Goal: Navigation & Orientation: Find specific page/section

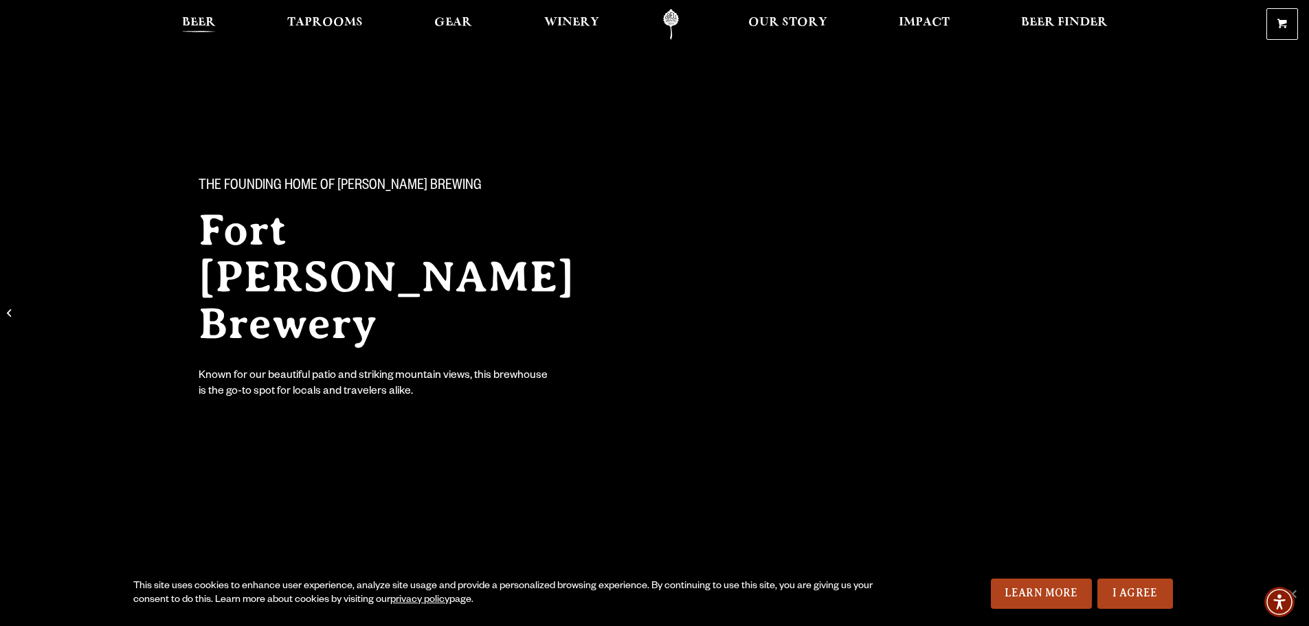
click at [206, 18] on span "Beer" at bounding box center [199, 22] width 34 height 11
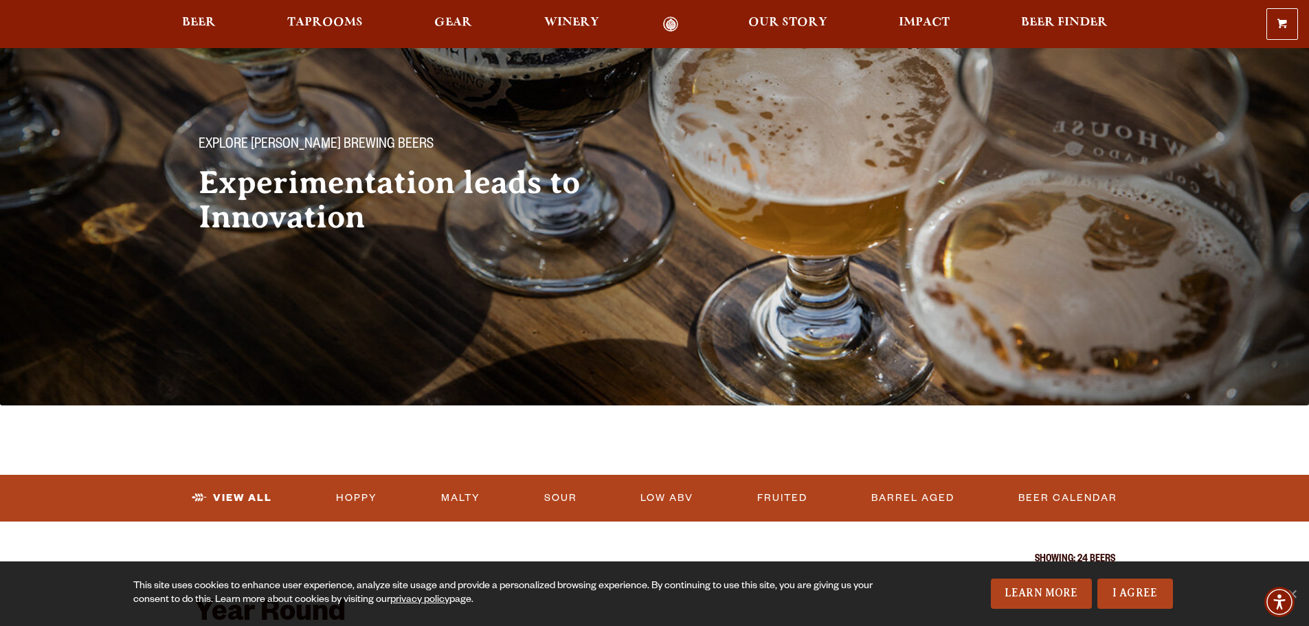
scroll to position [69, 0]
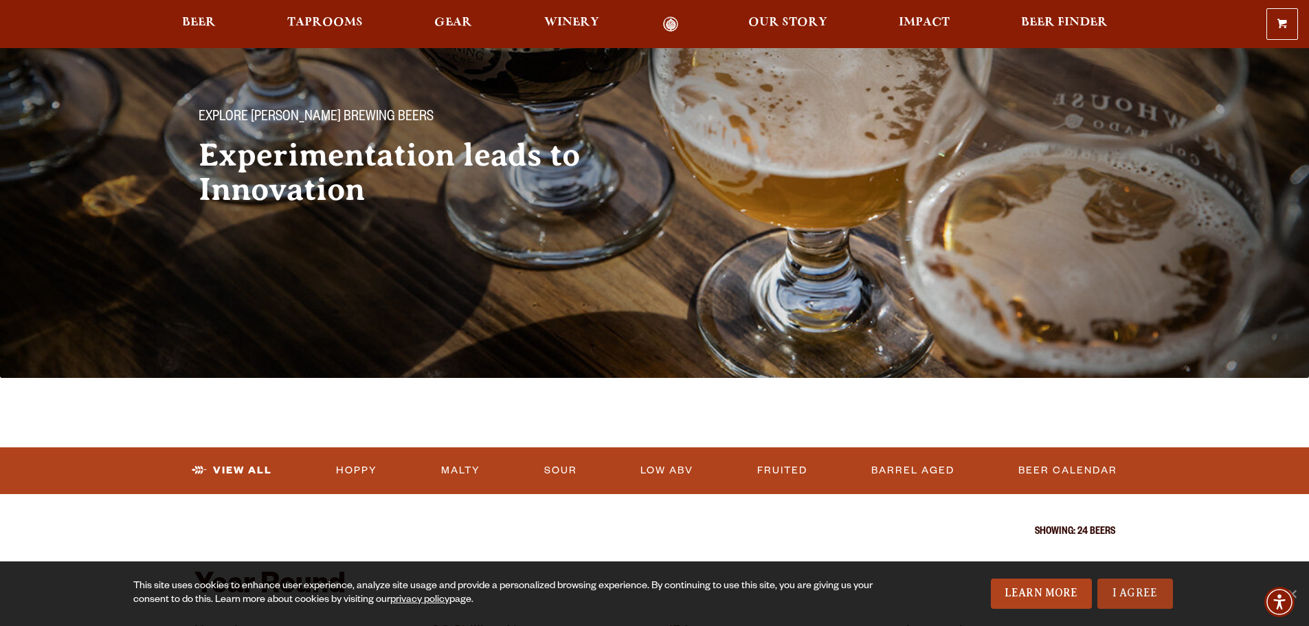
click at [1142, 591] on link "I Agree" at bounding box center [1136, 594] width 76 height 30
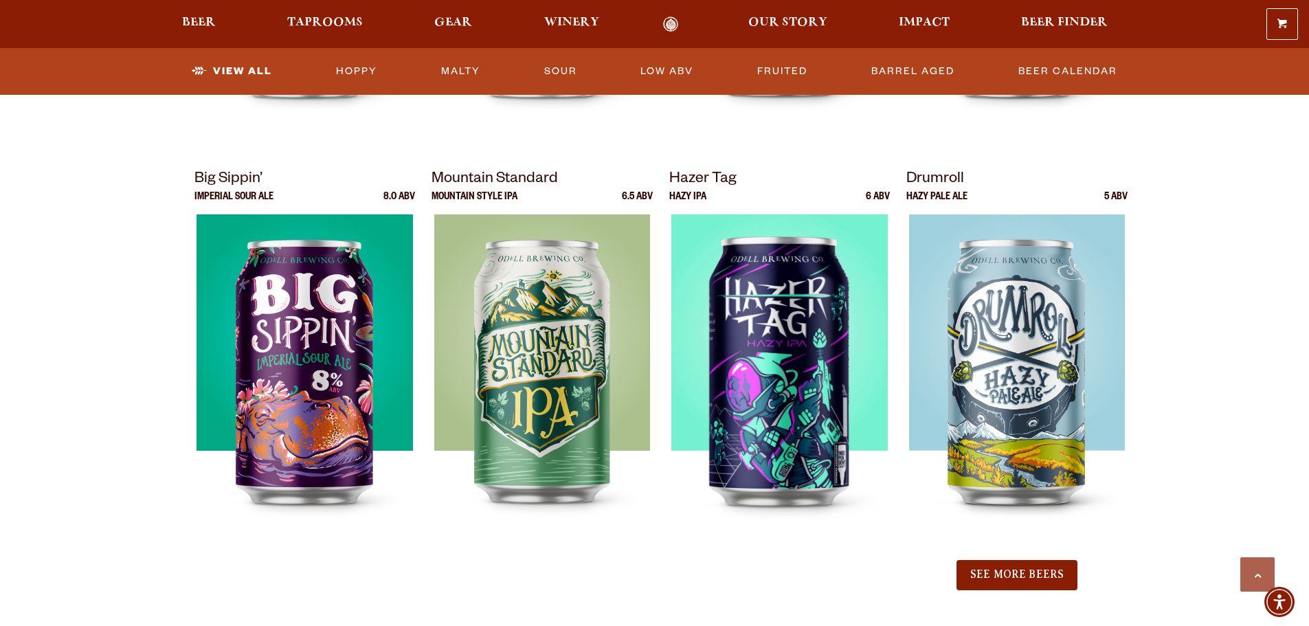
scroll to position [1390, 0]
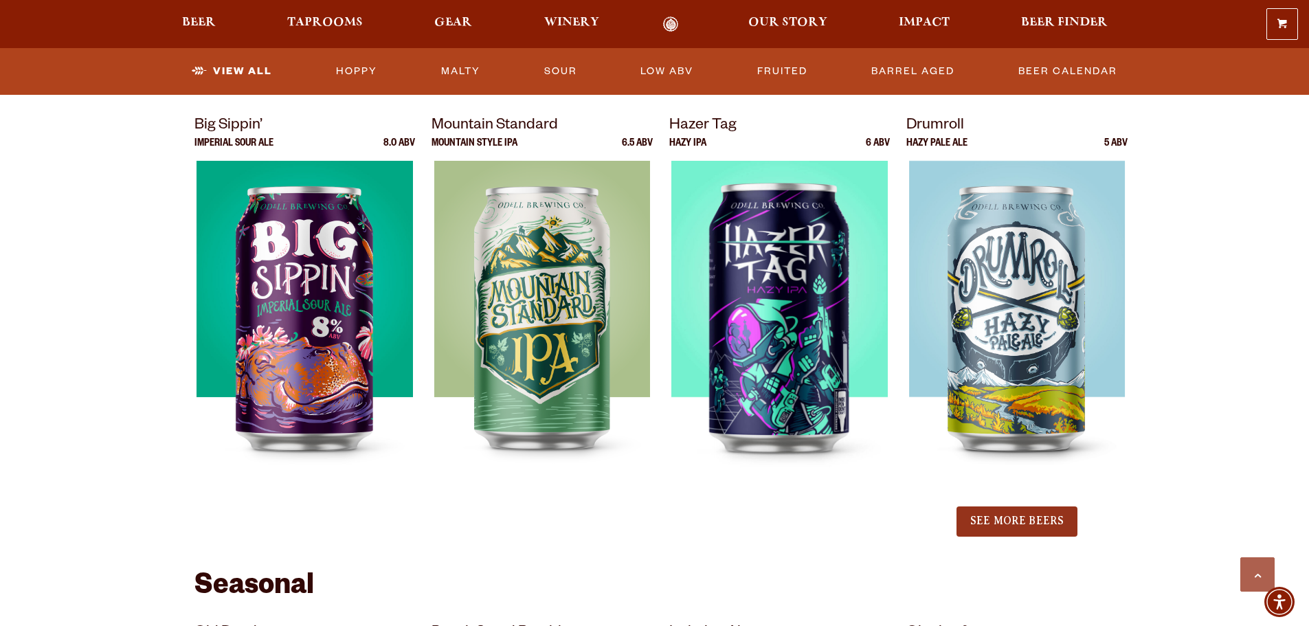
click at [1030, 520] on button "See More Beers" at bounding box center [1017, 522] width 121 height 30
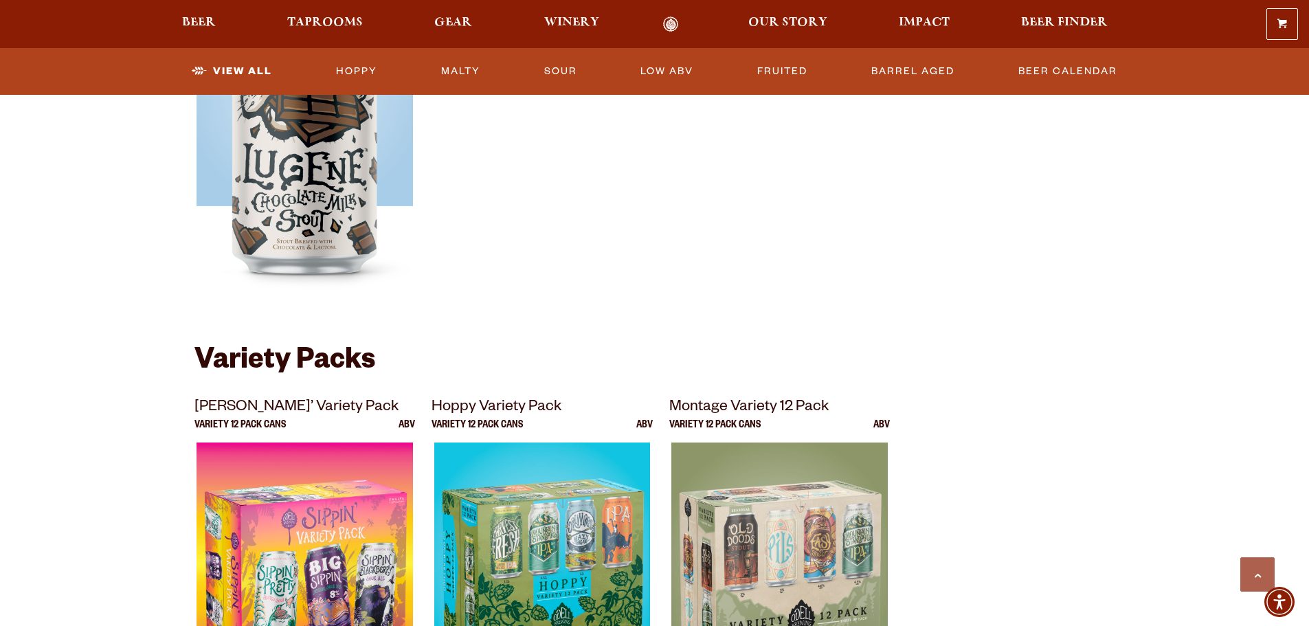
scroll to position [2949, 0]
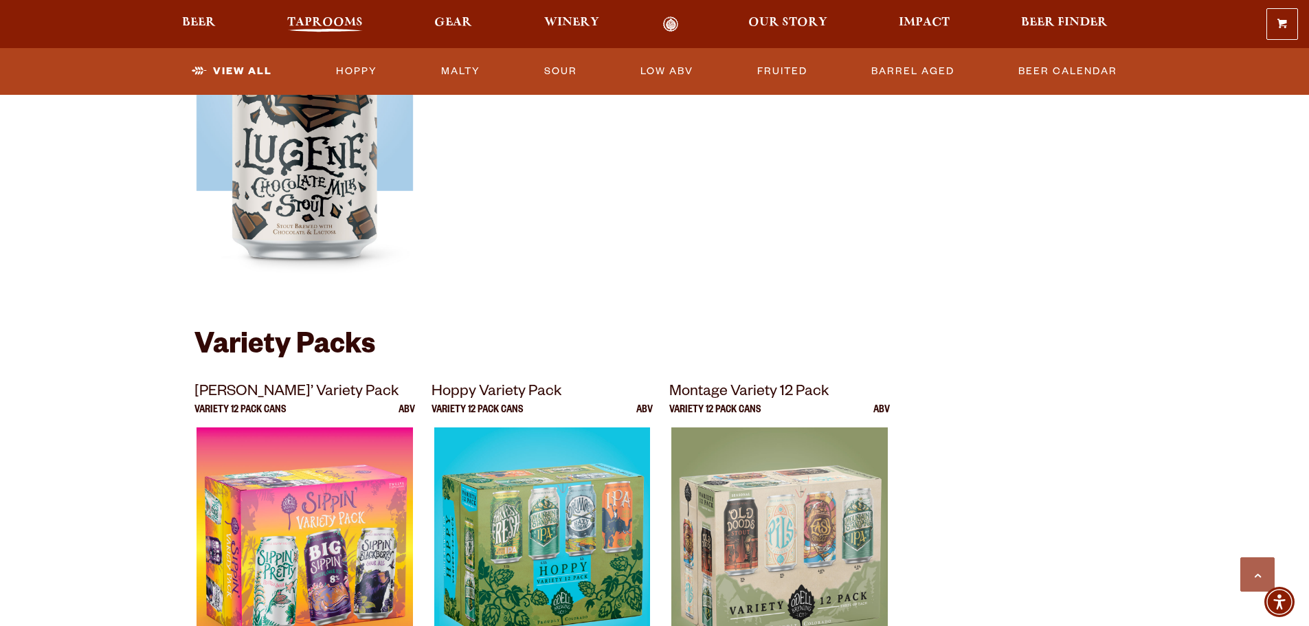
click at [321, 20] on span "Taprooms" at bounding box center [325, 22] width 76 height 11
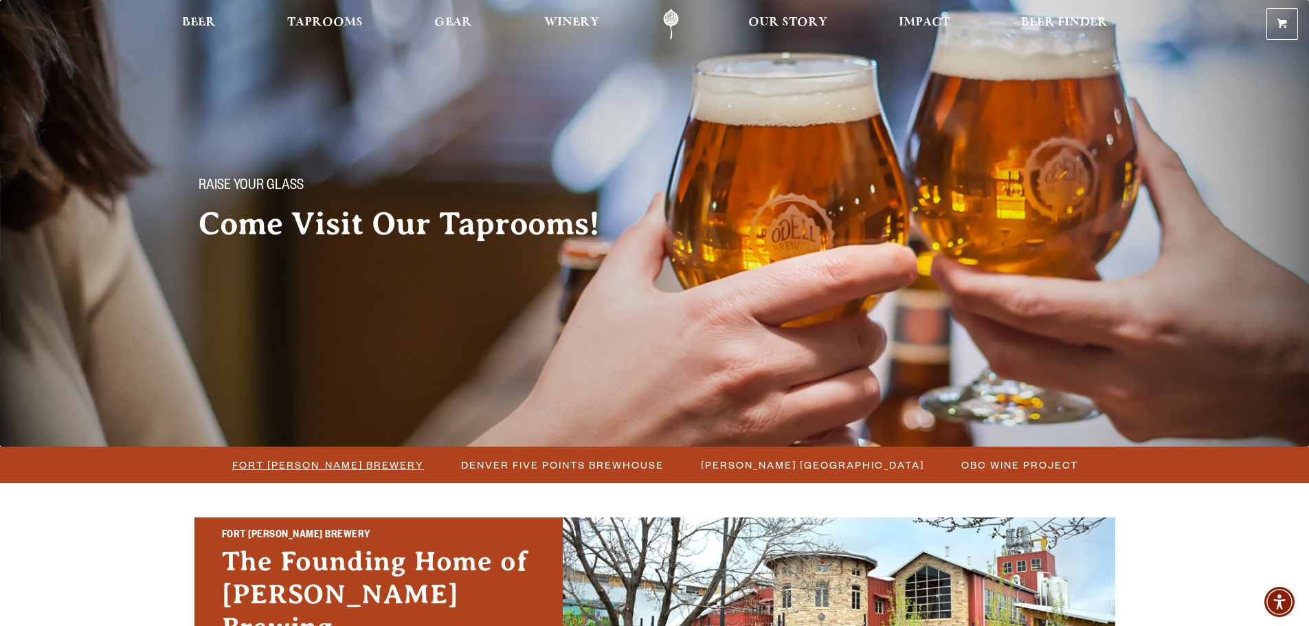
click at [384, 462] on span "Fort [PERSON_NAME] Brewery" at bounding box center [328, 465] width 192 height 20
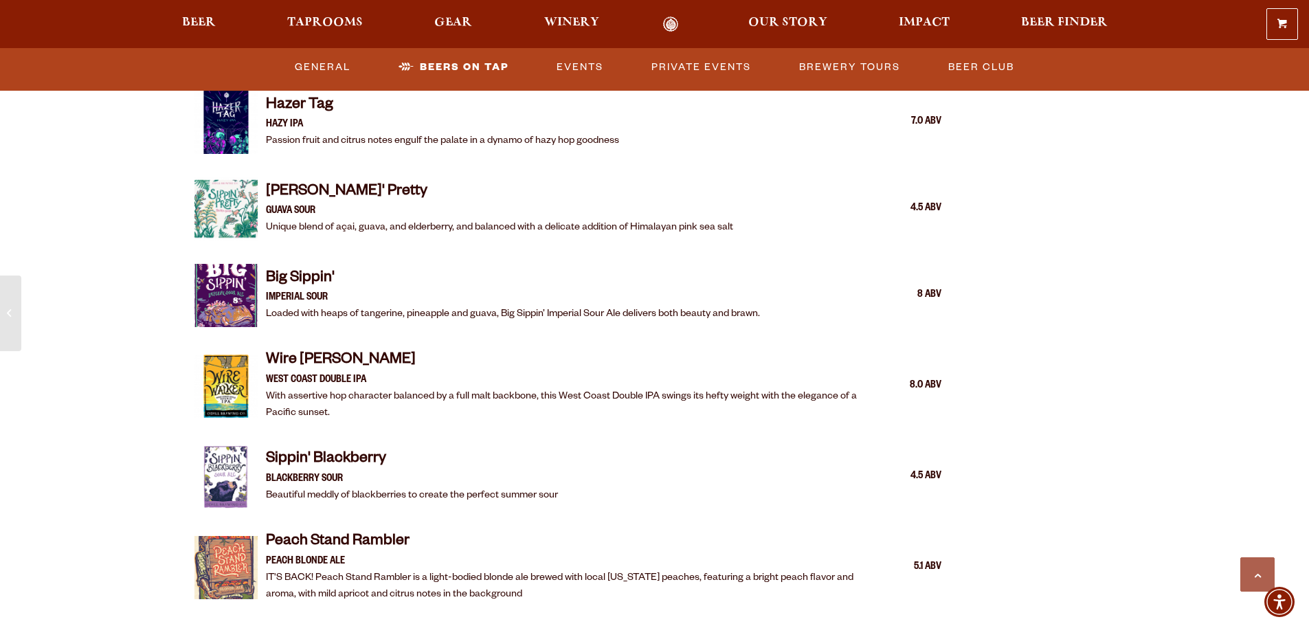
scroll to position [2083, 0]
